Goal: Task Accomplishment & Management: Manage account settings

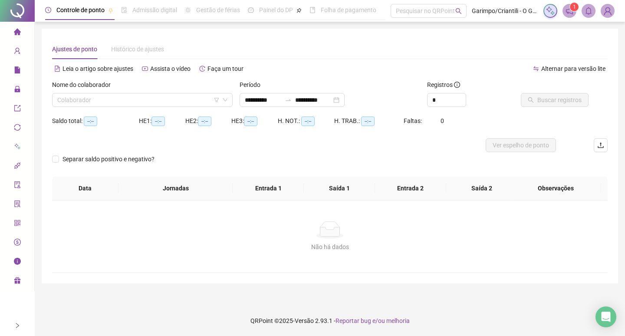
type input "**********"
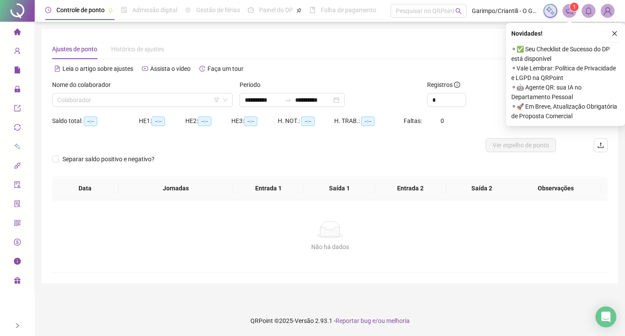
click at [18, 201] on icon "solution" at bounding box center [17, 203] width 7 height 7
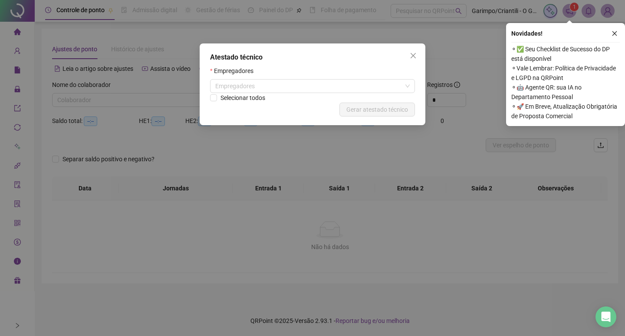
click at [18, 189] on div "Atestado técnico Empregadores Empregadores Selecionar todos Cancelar Gerar ates…" at bounding box center [312, 168] width 625 height 336
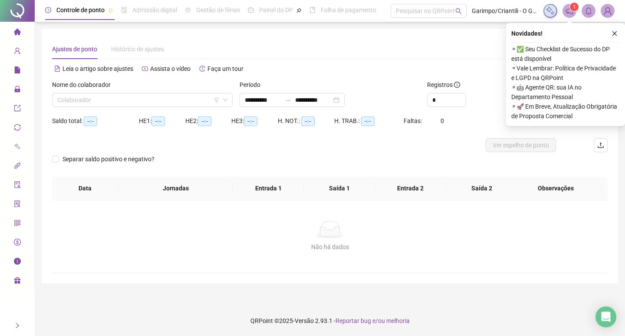
click at [19, 181] on icon "audit" at bounding box center [17, 184] width 6 height 7
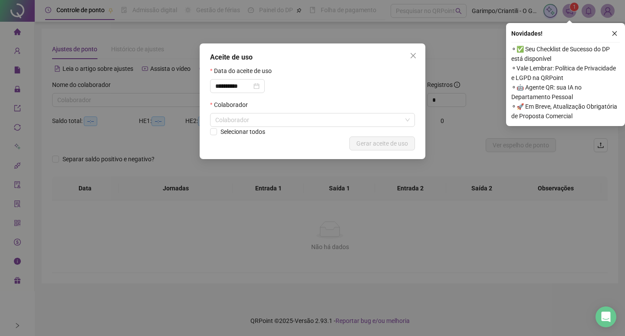
click at [17, 161] on div "**********" at bounding box center [312, 168] width 625 height 336
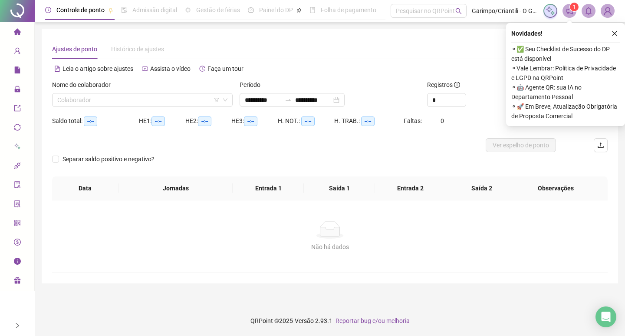
click at [15, 163] on icon "api" at bounding box center [17, 165] width 7 height 7
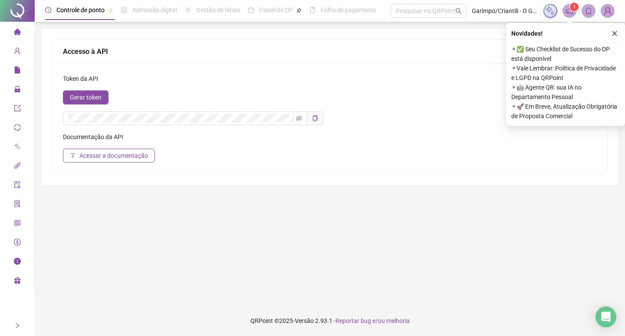
click at [20, 147] on icon at bounding box center [17, 147] width 6 height 6
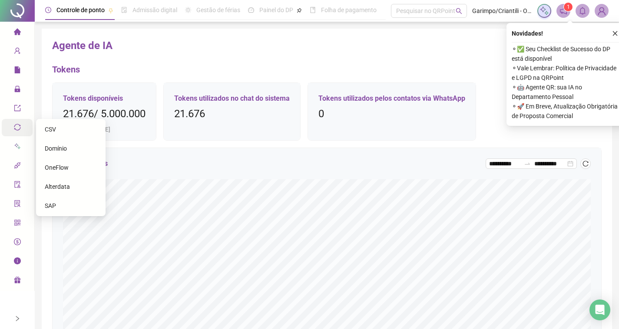
click at [20, 129] on icon "sync" at bounding box center [17, 127] width 7 height 7
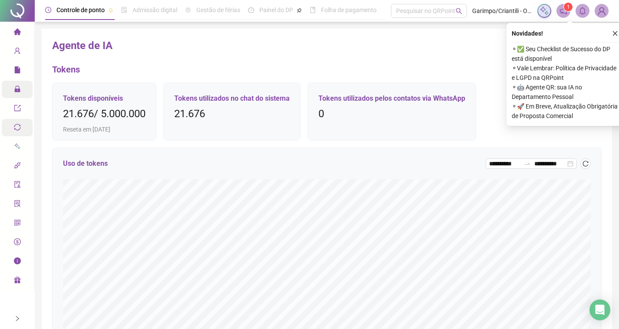
click at [20, 91] on icon "lock" at bounding box center [17, 89] width 6 height 6
click at [15, 222] on icon "qrcode" at bounding box center [17, 222] width 7 height 7
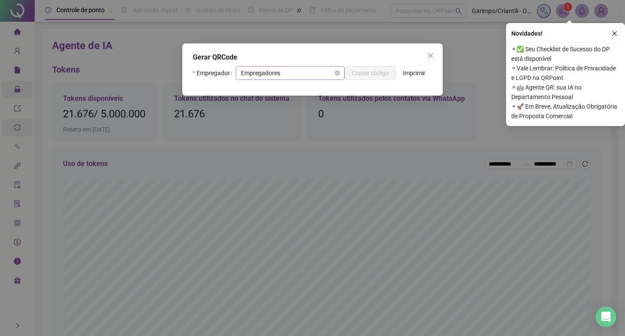
click at [333, 71] on span "Empregadores" at bounding box center [290, 72] width 99 height 13
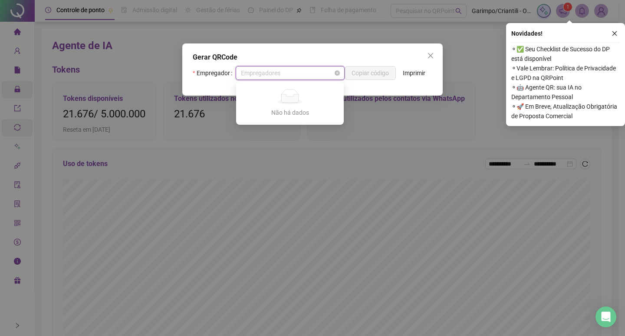
click at [333, 73] on span "Empregadores" at bounding box center [290, 72] width 99 height 13
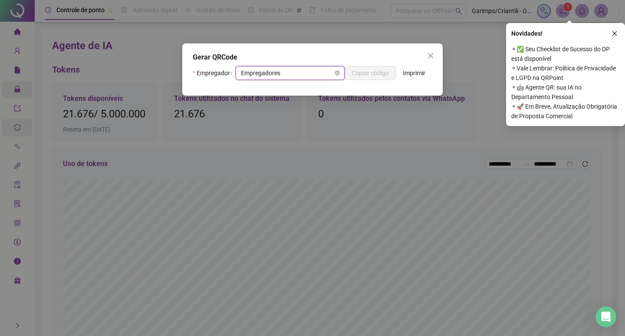
click at [300, 76] on span "Empregadores" at bounding box center [290, 72] width 99 height 13
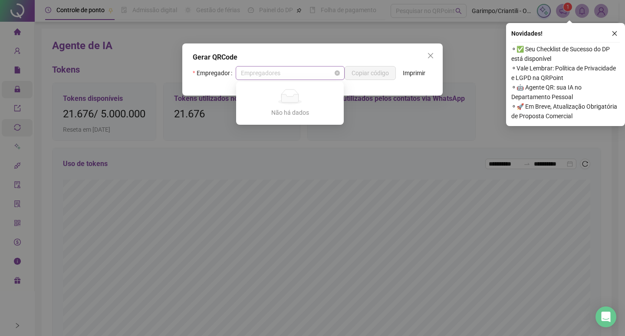
click at [264, 66] on span "Empregadores" at bounding box center [290, 72] width 99 height 13
click at [264, 67] on span "Empregadores" at bounding box center [290, 72] width 99 height 13
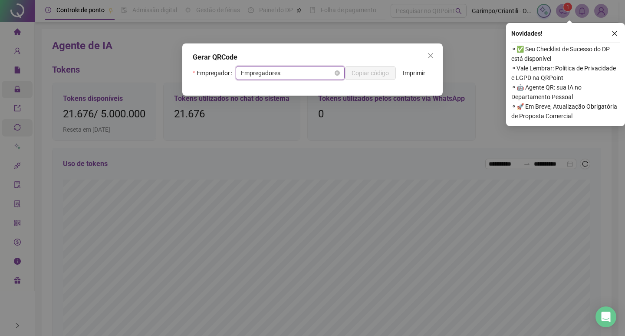
click at [262, 73] on span "Empregadores" at bounding box center [290, 72] width 99 height 13
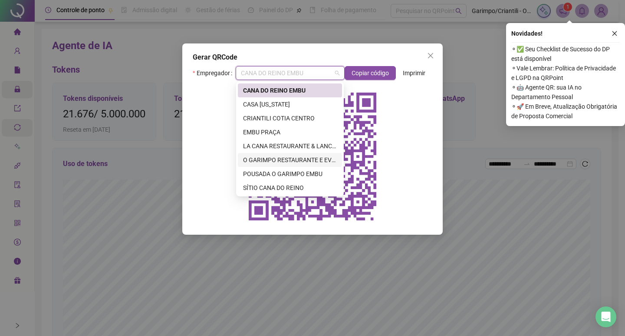
click at [284, 158] on div "O GARIMPO RESTAURANTE E EVENTOS LTDA" at bounding box center [290, 160] width 94 height 10
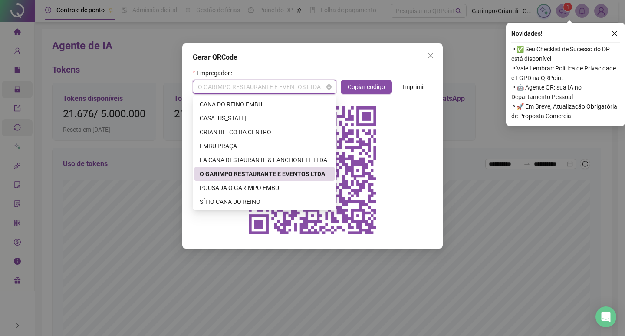
click at [278, 84] on span "O GARIMPO RESTAURANTE E EVENTOS LTDA" at bounding box center [264, 86] width 133 height 13
click at [228, 113] on div "CASA [US_STATE]" at bounding box center [265, 118] width 140 height 14
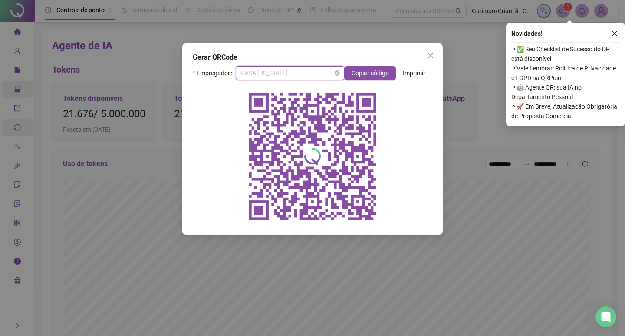
click at [328, 75] on span "CASA [US_STATE]" at bounding box center [290, 72] width 99 height 13
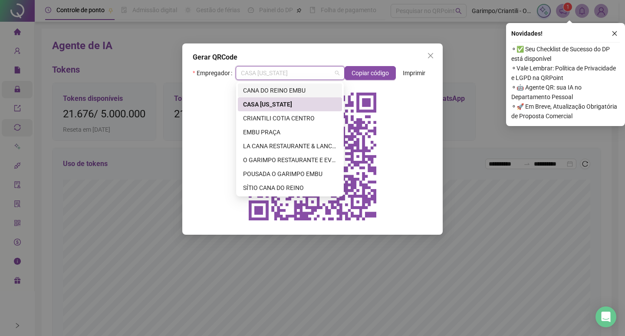
click at [298, 94] on div "CANA DO REINO EMBU" at bounding box center [290, 91] width 94 height 10
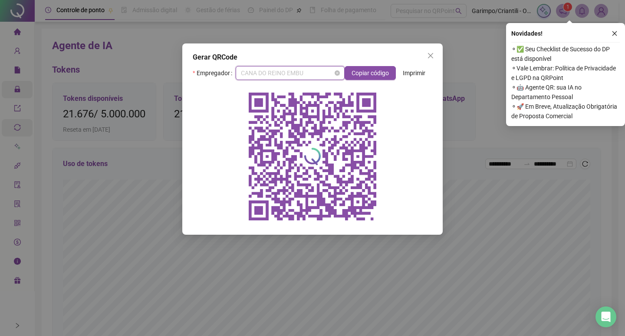
click at [308, 74] on span "CANA DO REINO EMBU" at bounding box center [290, 72] width 99 height 13
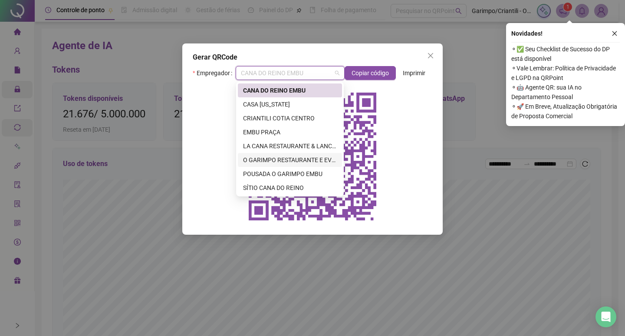
click at [297, 157] on div "O GARIMPO RESTAURANTE E EVENTOS LTDA" at bounding box center [290, 160] width 94 height 10
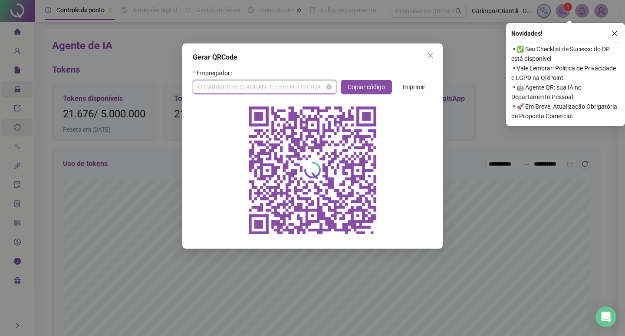
click at [297, 84] on span "O GARIMPO RESTAURANTE E EVENTOS LTDA" at bounding box center [264, 86] width 133 height 13
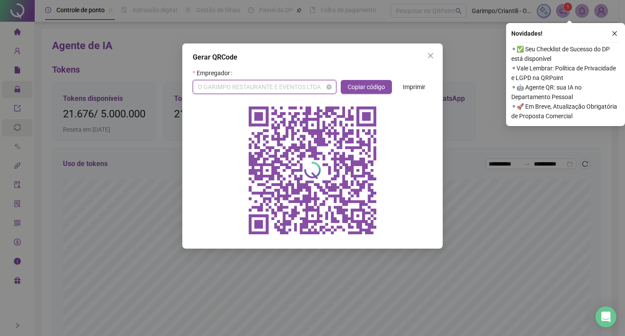
type input "*"
click at [424, 55] on span "Close" at bounding box center [431, 55] width 14 height 7
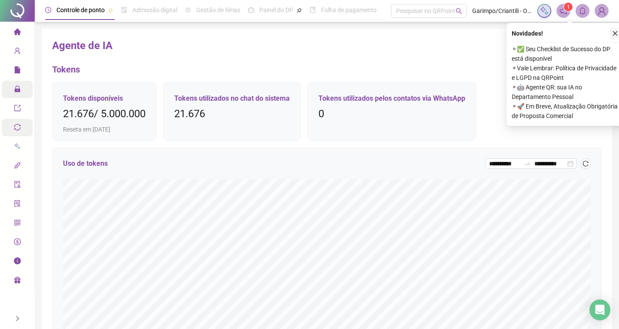
click at [617, 36] on icon "close" at bounding box center [615, 33] width 6 height 6
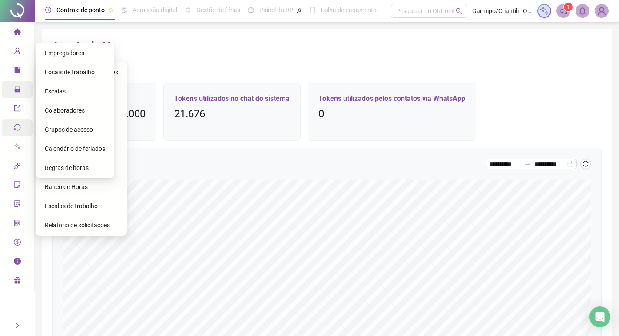
click at [134, 42] on h3 "Agente de IA" at bounding box center [326, 46] width 549 height 14
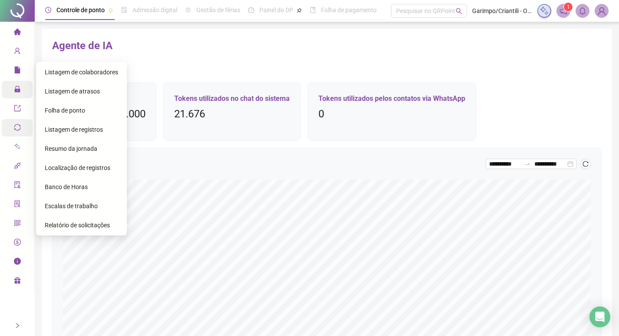
click at [17, 30] on icon "home" at bounding box center [16, 31] width 7 height 7
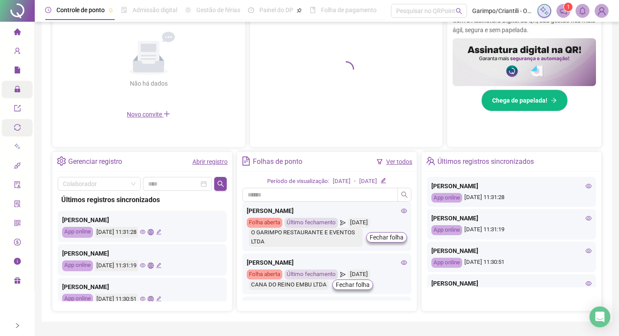
scroll to position [230, 0]
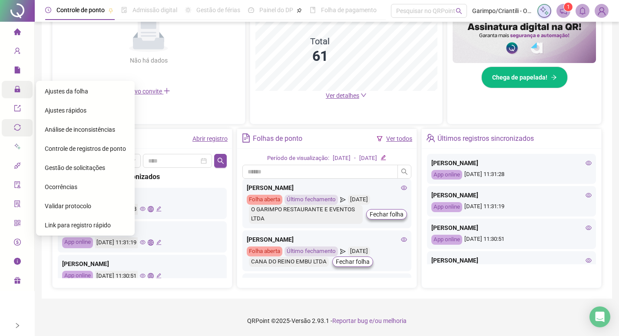
click at [77, 91] on span "Ajustes da folha" at bounding box center [66, 91] width 43 height 7
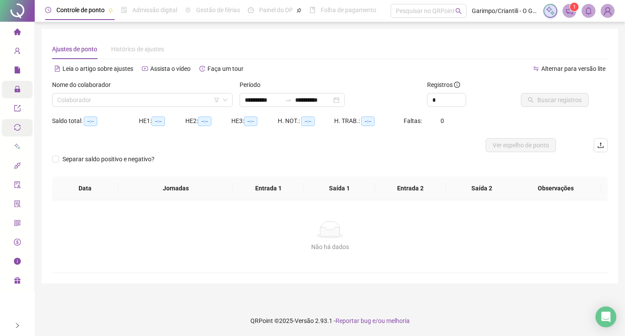
type input "**********"
click at [122, 93] on input "search" at bounding box center [138, 99] width 162 height 13
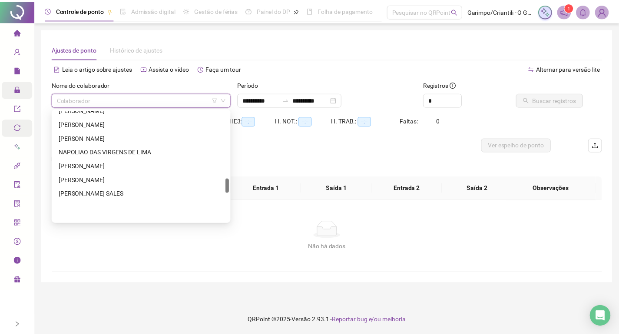
scroll to position [519, 0]
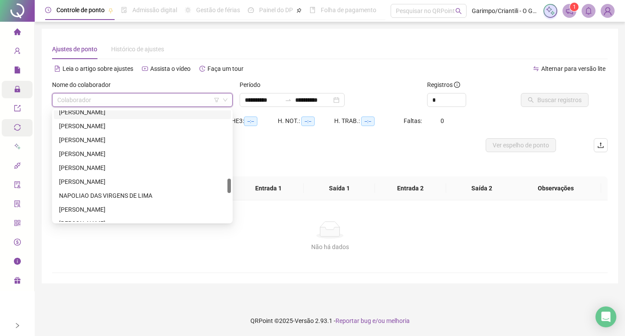
click at [95, 114] on div "[PERSON_NAME]" at bounding box center [142, 112] width 167 height 10
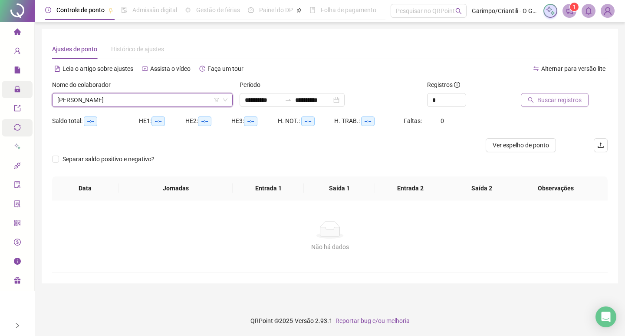
click at [556, 102] on span "Buscar registros" at bounding box center [560, 100] width 44 height 10
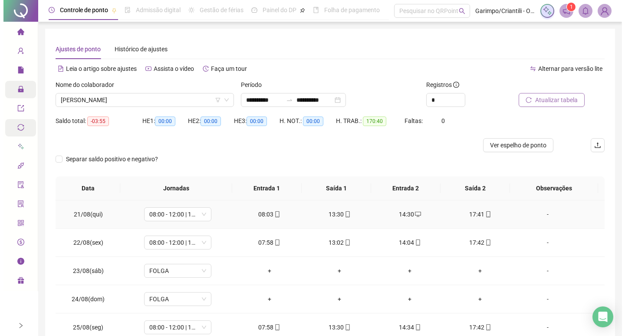
scroll to position [217, 0]
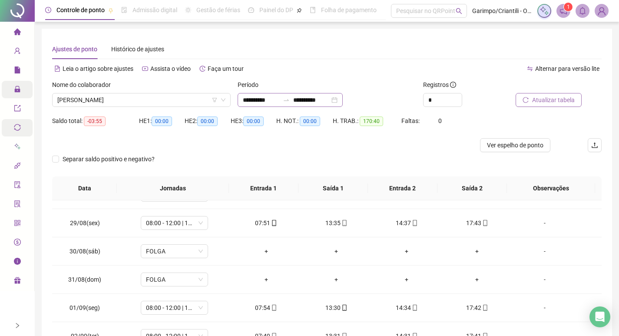
click at [343, 99] on div "**********" at bounding box center [289, 100] width 105 height 14
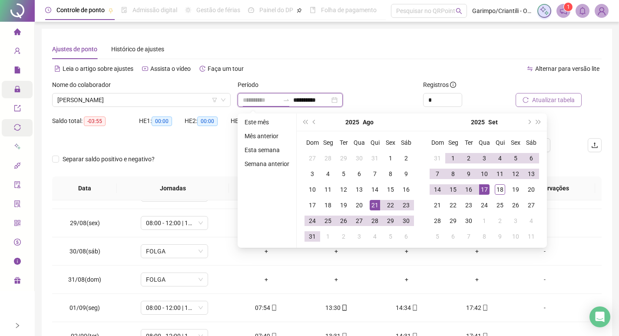
type input "**********"
click at [375, 204] on div "21" at bounding box center [374, 205] width 10 height 10
type input "**********"
click at [495, 192] on div "18" at bounding box center [500, 189] width 10 height 10
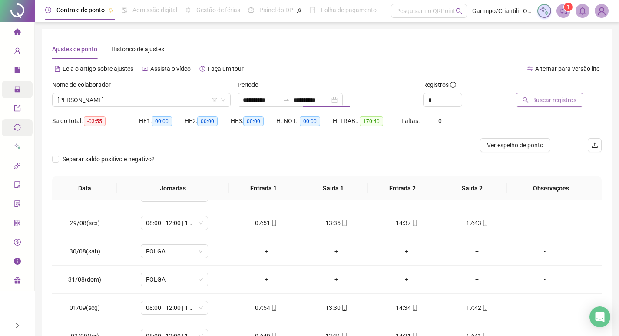
click at [546, 98] on span "Buscar registros" at bounding box center [554, 100] width 44 height 10
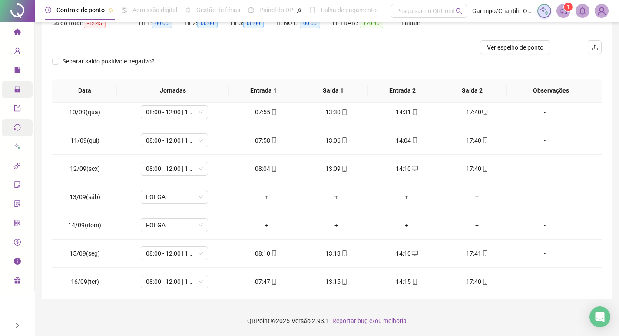
scroll to position [633, 0]
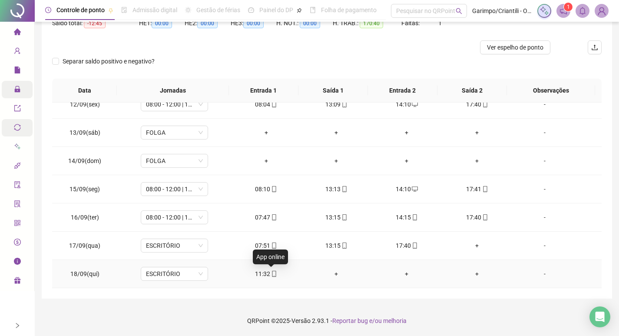
click at [271, 276] on icon "mobile" at bounding box center [274, 273] width 6 height 6
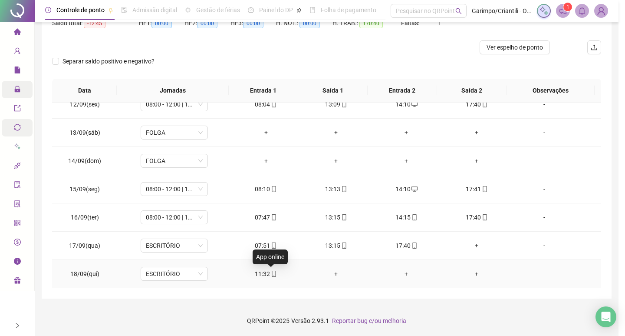
type input "**********"
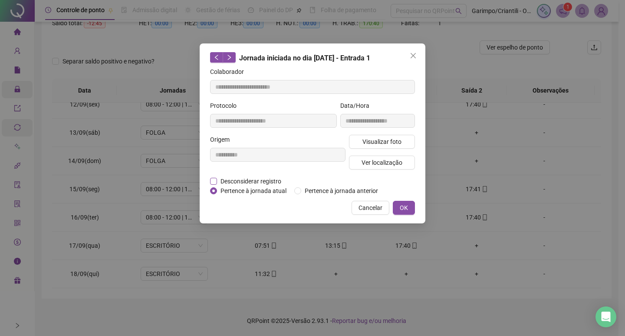
drag, startPoint x: 249, startPoint y: 176, endPoint x: 249, endPoint y: 181, distance: 5.7
click at [249, 176] on span "Desconsiderar registro" at bounding box center [251, 181] width 68 height 10
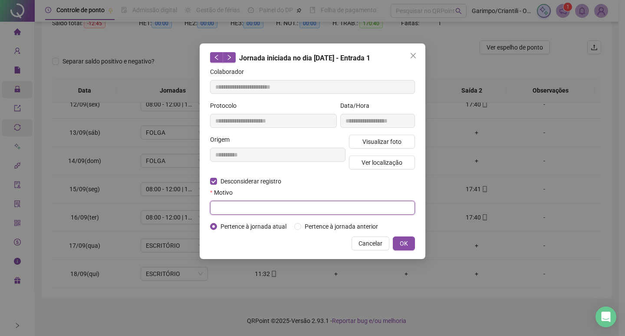
click at [251, 211] on input "text" at bounding box center [312, 208] width 205 height 14
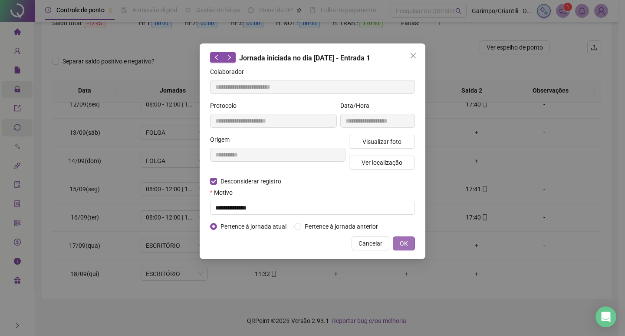
click at [407, 241] on span "OK" at bounding box center [404, 243] width 8 height 10
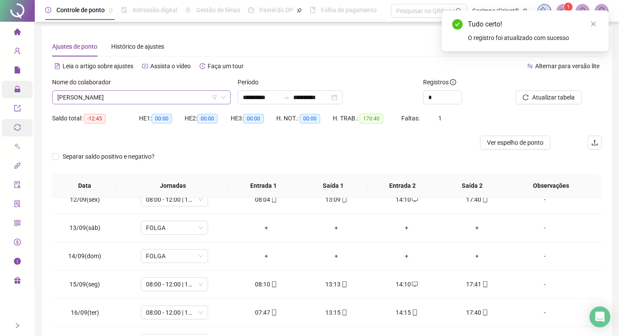
scroll to position [0, 0]
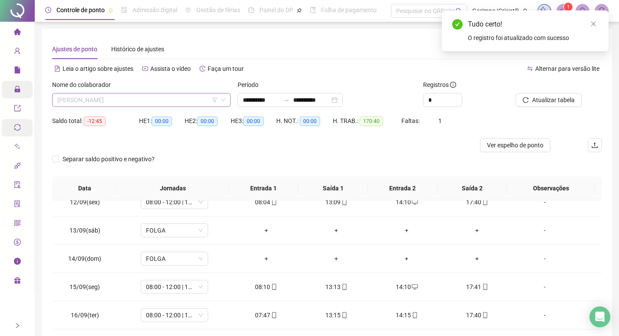
click at [74, 94] on span "[PERSON_NAME]" at bounding box center [141, 99] width 168 height 13
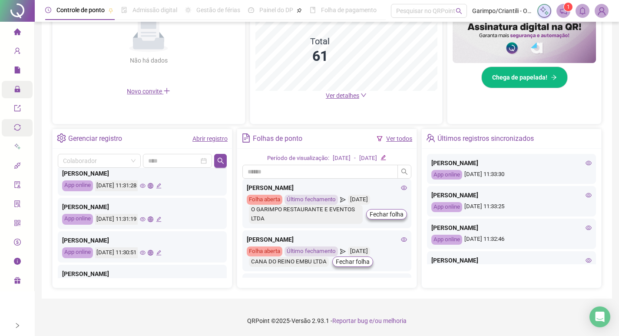
scroll to position [278, 0]
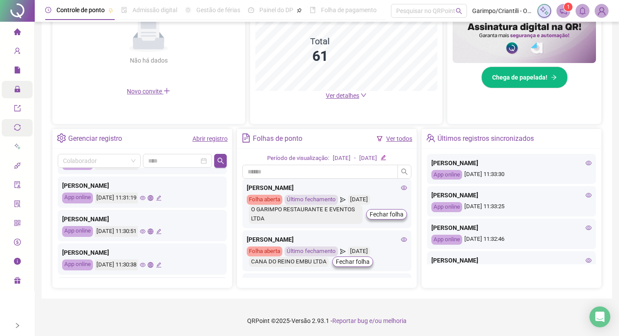
click at [84, 232] on div "App online" at bounding box center [77, 231] width 31 height 11
click at [145, 231] on icon "eye" at bounding box center [143, 231] width 6 height 6
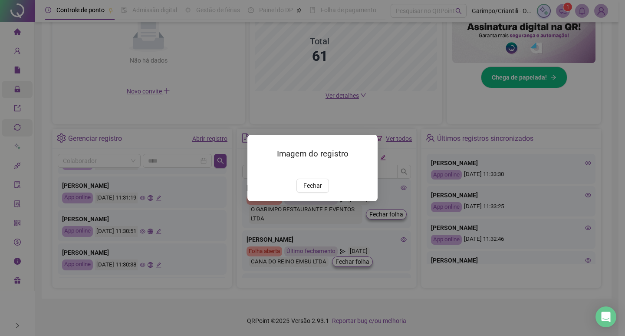
click at [156, 231] on div "Imagem do registro Fechar" at bounding box center [312, 168] width 625 height 336
click at [152, 258] on div "Imagem do registro Fechar" at bounding box center [312, 168] width 625 height 336
click at [310, 190] on span "Fechar" at bounding box center [312, 186] width 19 height 10
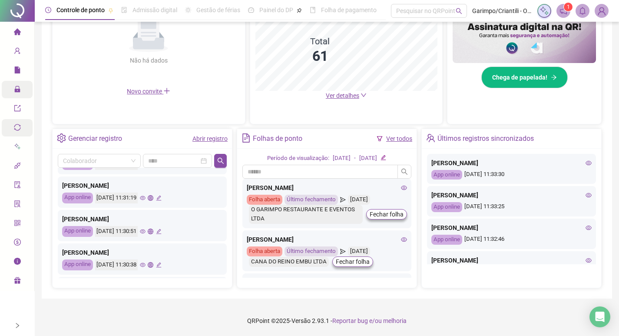
click at [145, 267] on icon "eye" at bounding box center [143, 265] width 6 height 4
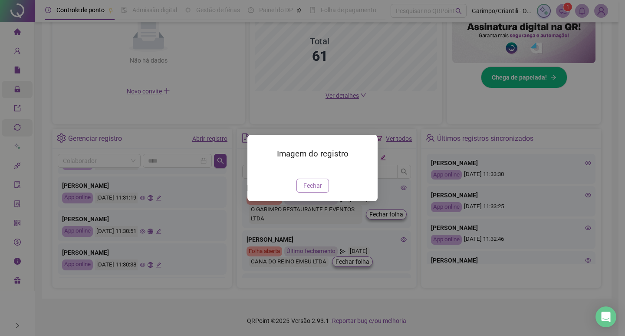
click at [303, 190] on span "Fechar" at bounding box center [312, 186] width 19 height 10
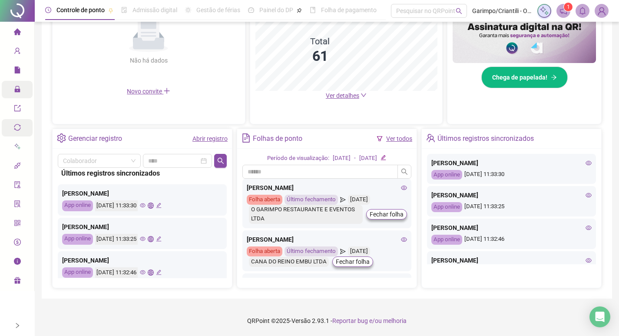
scroll to position [0, 0]
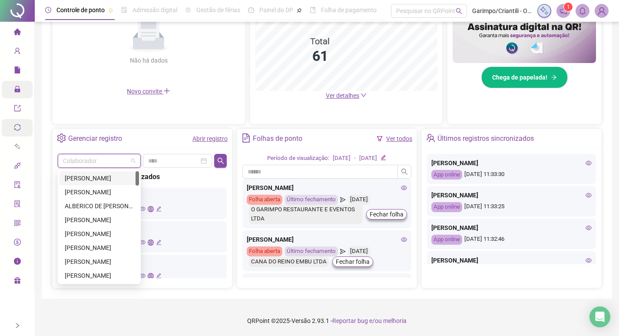
click at [109, 163] on input "search" at bounding box center [95, 160] width 65 height 13
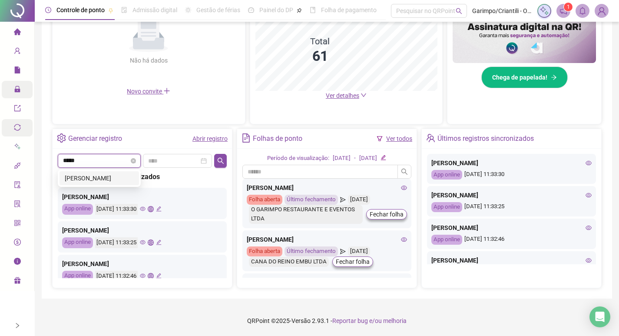
type input "******"
click at [87, 180] on div "[PERSON_NAME]" at bounding box center [99, 178] width 69 height 10
click at [219, 160] on icon "search" at bounding box center [220, 160] width 7 height 7
click at [145, 210] on icon "eye" at bounding box center [143, 209] width 6 height 6
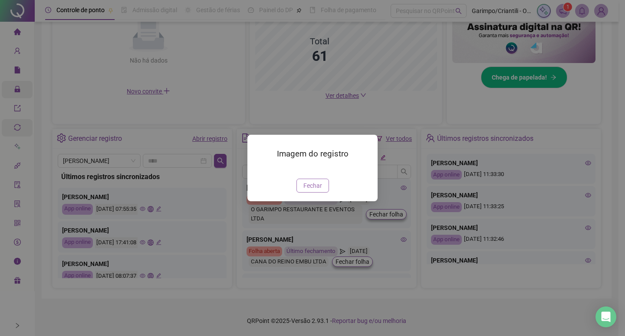
click at [310, 190] on span "Fechar" at bounding box center [312, 186] width 19 height 10
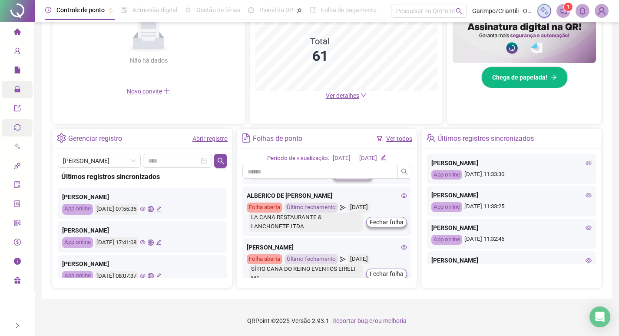
scroll to position [43, 0]
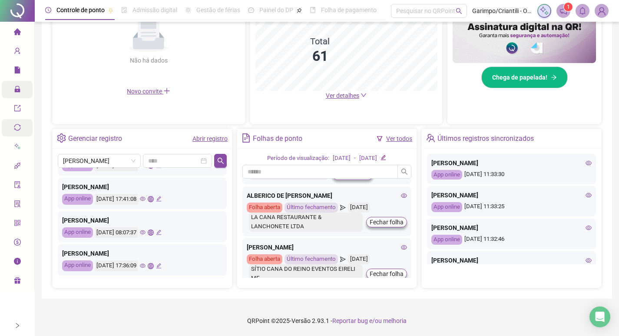
click at [145, 199] on icon "eye" at bounding box center [143, 199] width 6 height 6
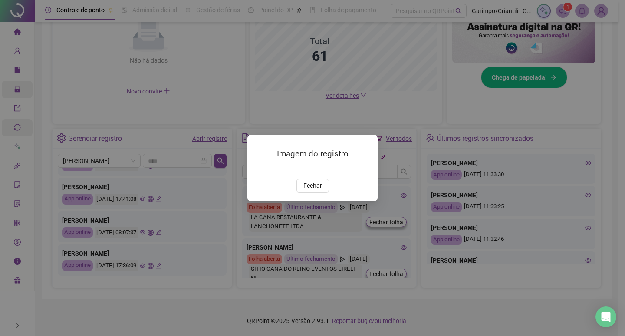
click at [172, 212] on div "Imagem do registro Fechar" at bounding box center [312, 168] width 625 height 336
click at [135, 205] on div "Imagem do registro Fechar" at bounding box center [312, 168] width 625 height 336
click at [307, 192] on button "Fechar" at bounding box center [313, 185] width 33 height 14
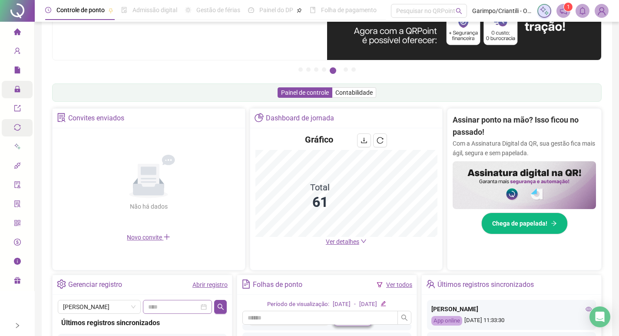
scroll to position [56, 0]
